Goal: Find specific page/section: Find specific page/section

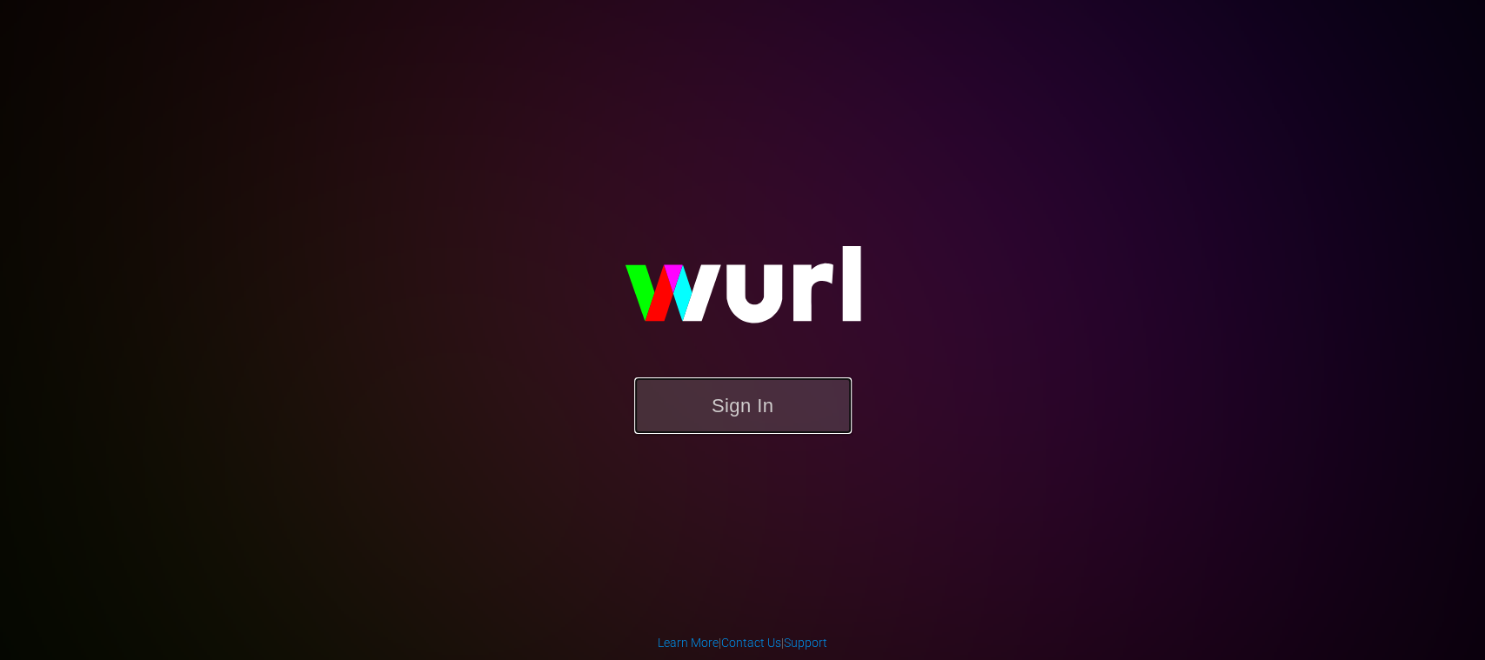
click at [762, 420] on button "Sign In" at bounding box center [743, 406] width 218 height 57
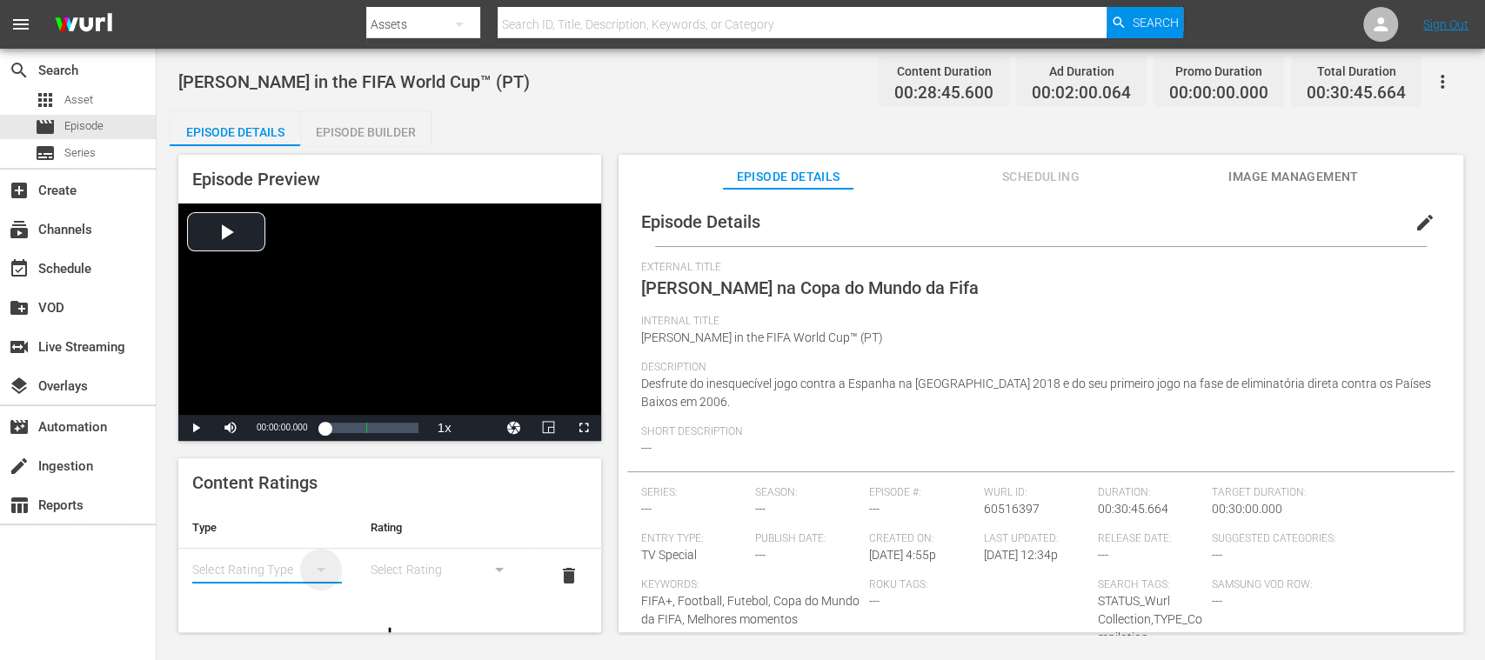
click at [311, 572] on icon "simple table" at bounding box center [321, 569] width 21 height 21
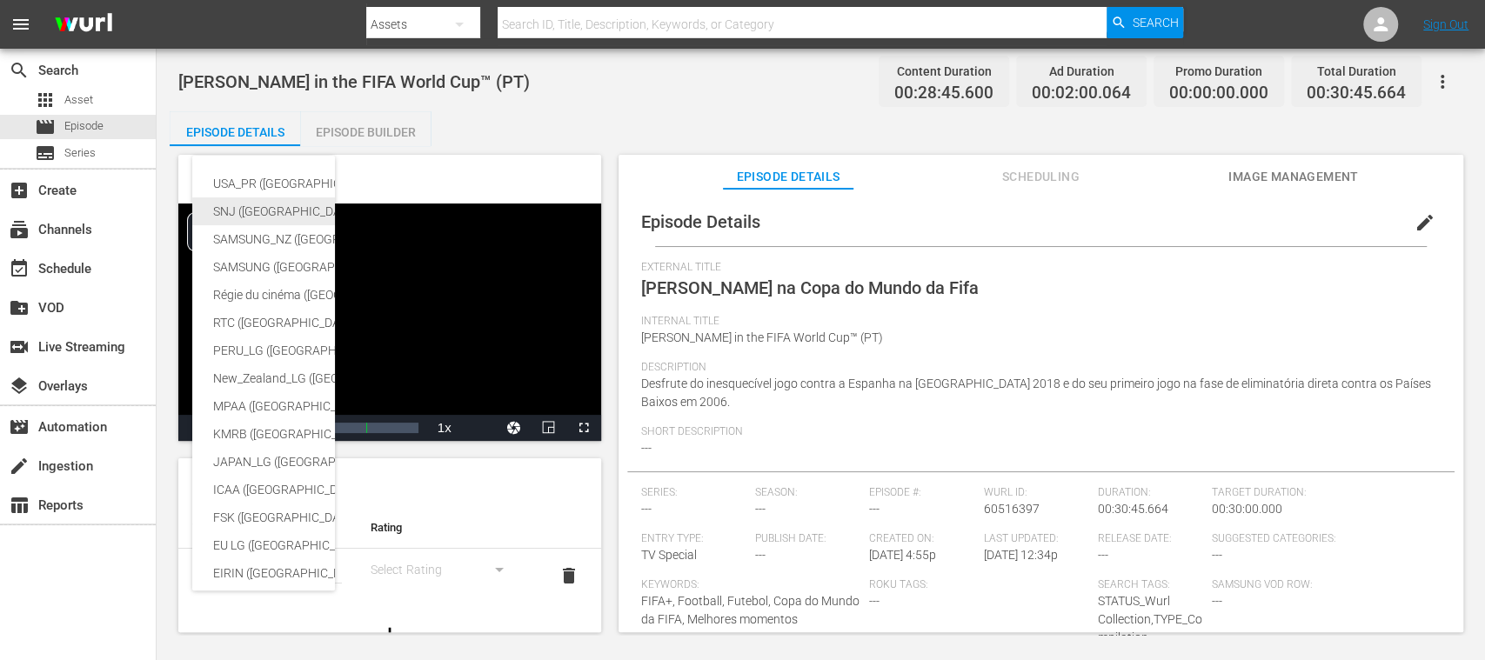
click at [283, 205] on div "SNJ ([GEOGRAPHIC_DATA])" at bounding box center [412, 211] width 399 height 28
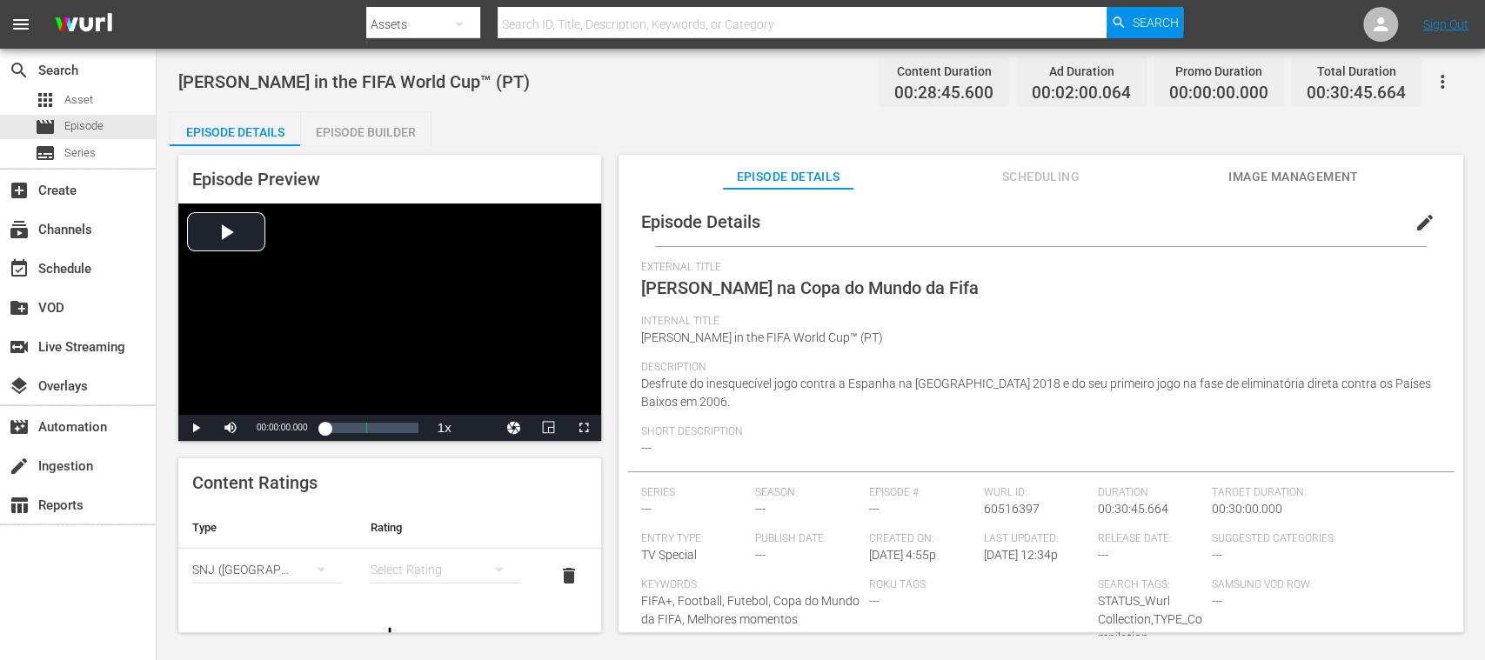
click at [434, 574] on div "simple table" at bounding box center [445, 569] width 150 height 49
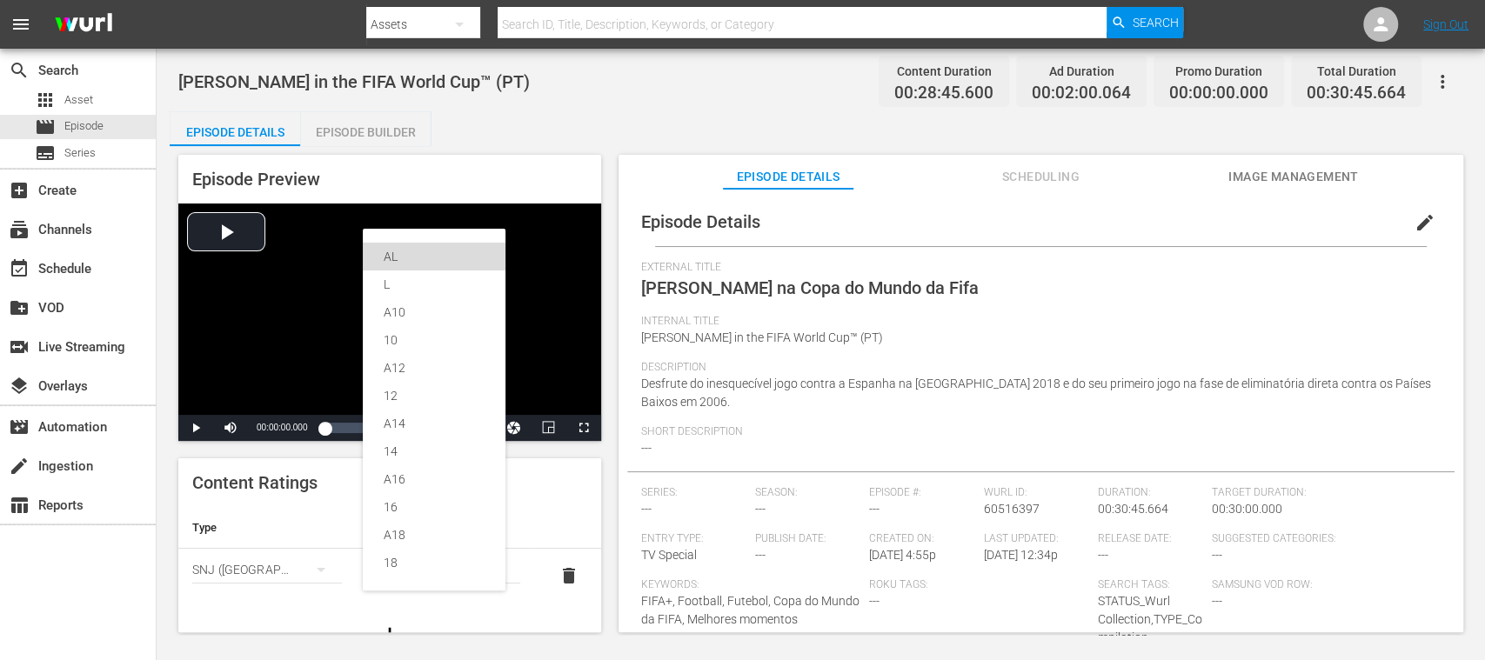
click at [423, 247] on div "AL" at bounding box center [434, 257] width 101 height 28
